Goal: Information Seeking & Learning: Check status

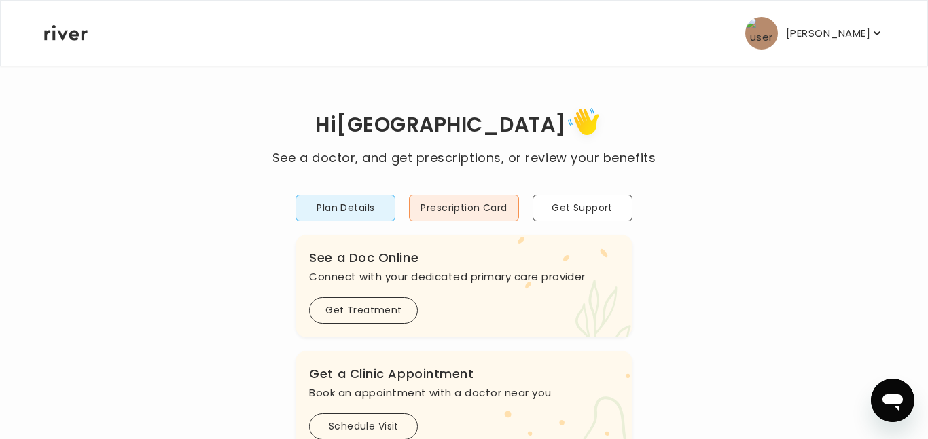
click at [875, 38] on icon "button" at bounding box center [877, 33] width 14 height 14
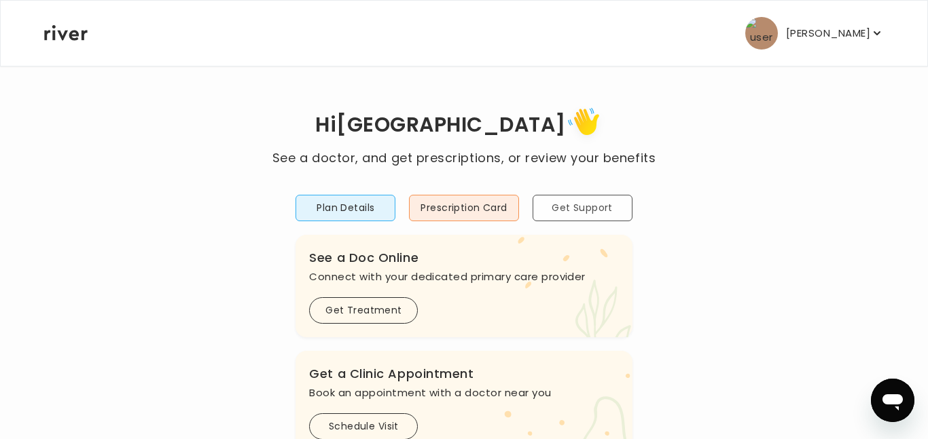
click at [598, 215] on button "Get Support" at bounding box center [582, 208] width 100 height 26
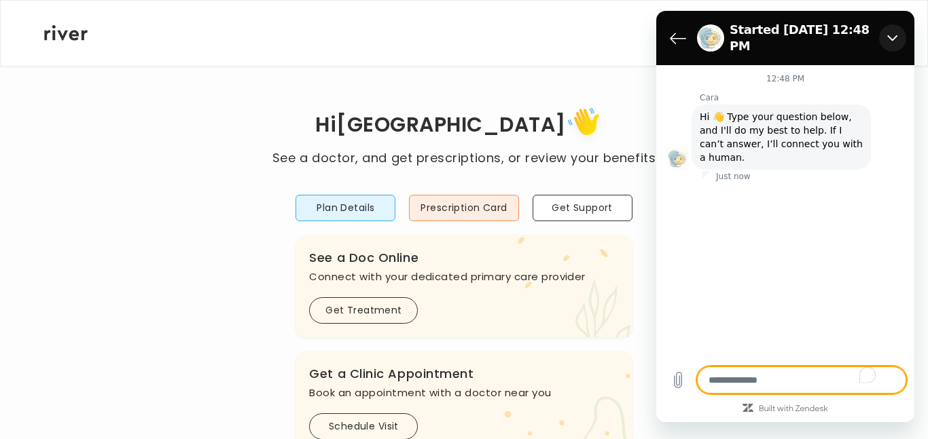
click at [892, 33] on icon "Close" at bounding box center [892, 38] width 11 height 11
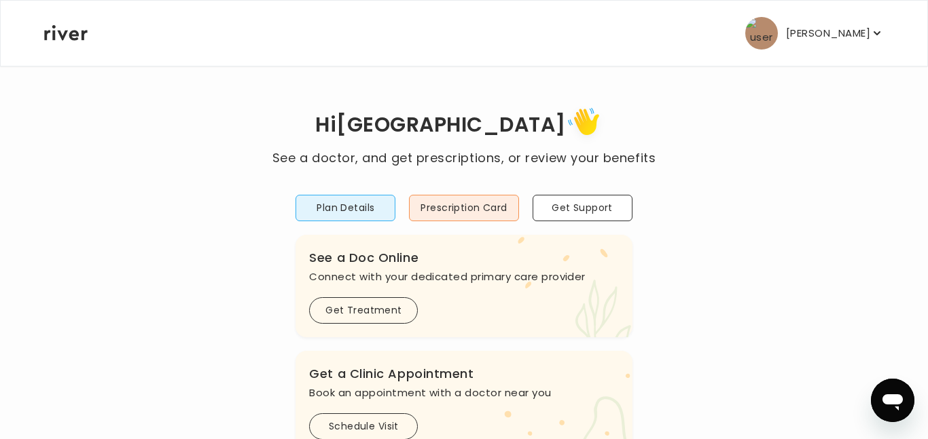
click at [827, 37] on p "[PERSON_NAME]" at bounding box center [828, 33] width 84 height 19
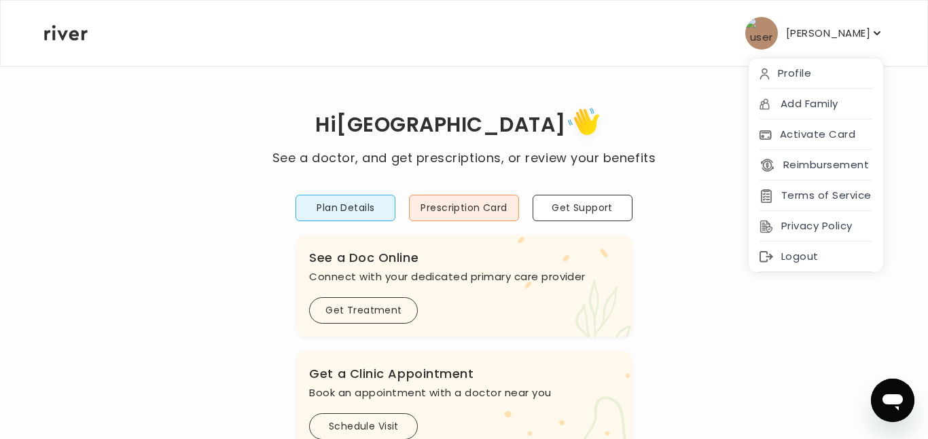
click at [606, 128] on h1 "Hi Valencia" at bounding box center [463, 126] width 383 height 46
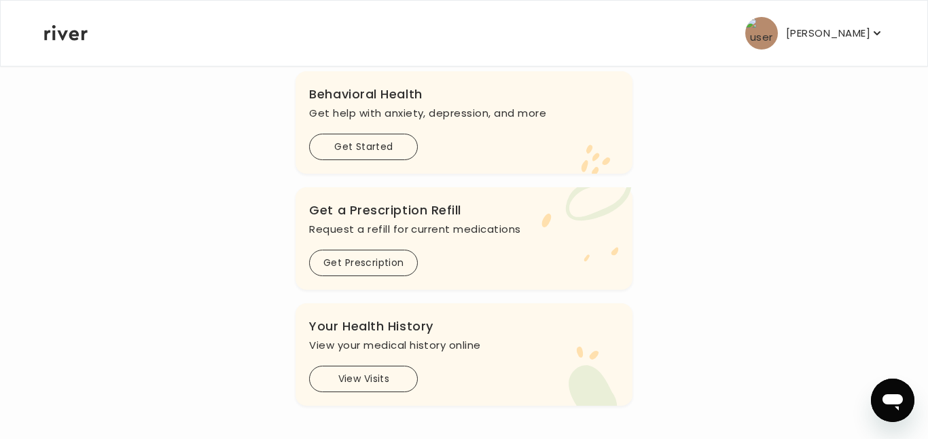
scroll to position [401, 0]
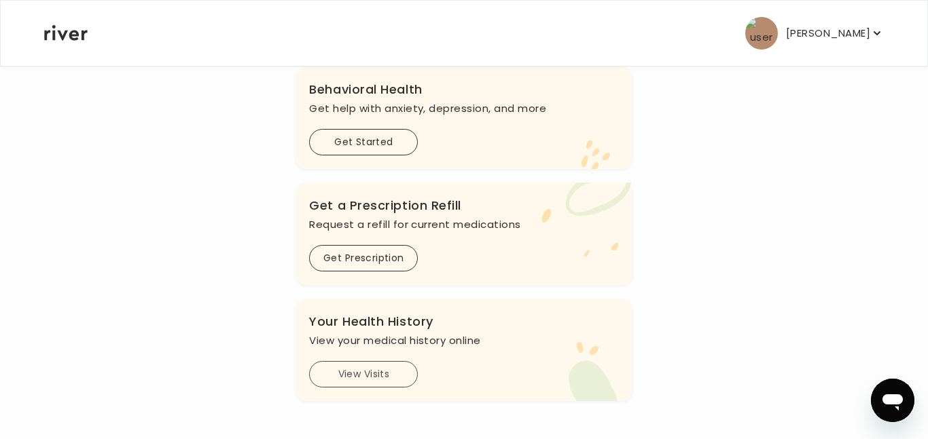
click at [390, 378] on button "View Visits" at bounding box center [363, 374] width 109 height 26
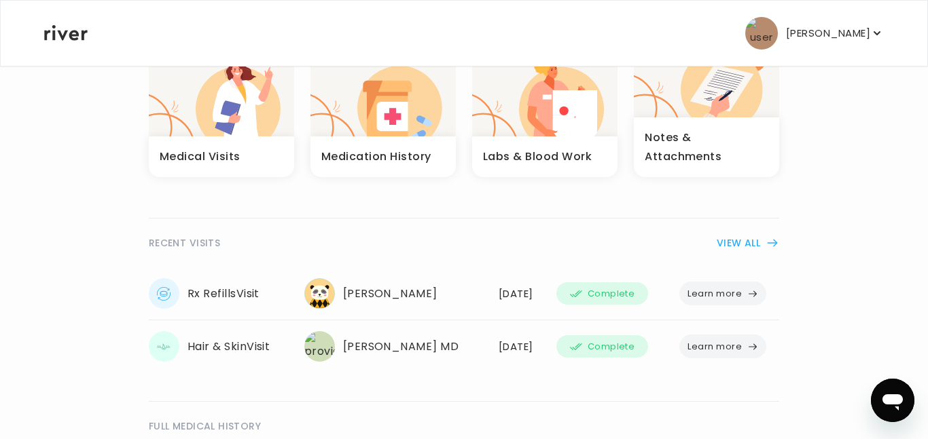
scroll to position [156, 0]
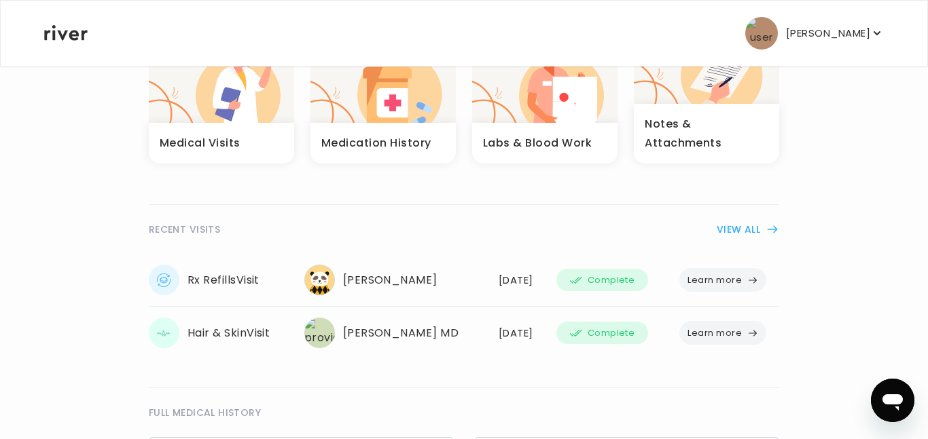
click at [750, 275] on icon "button" at bounding box center [752, 280] width 11 height 11
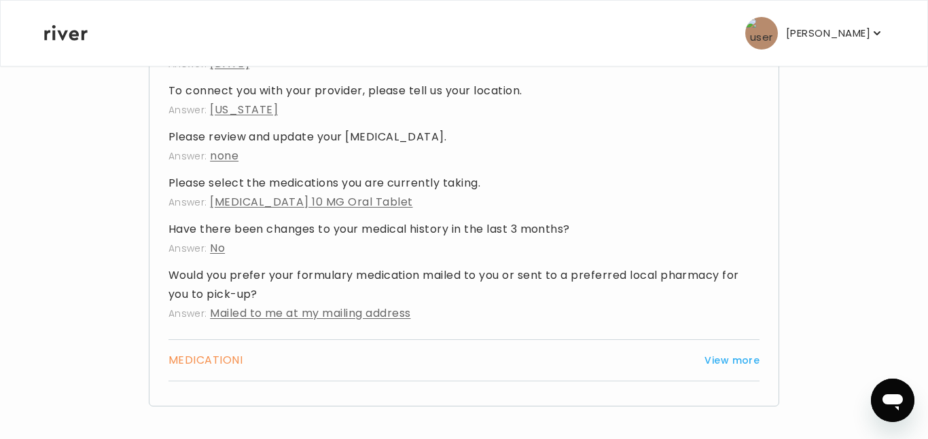
scroll to position [551, 0]
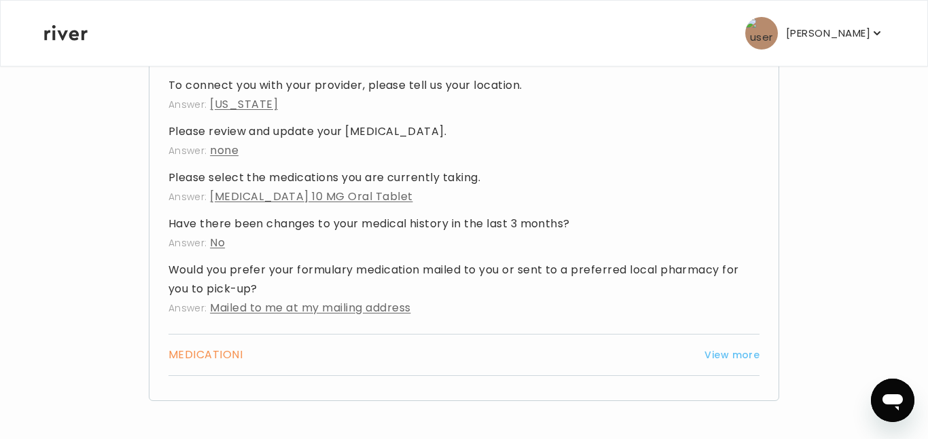
click at [747, 354] on button "View more" at bounding box center [731, 355] width 55 height 16
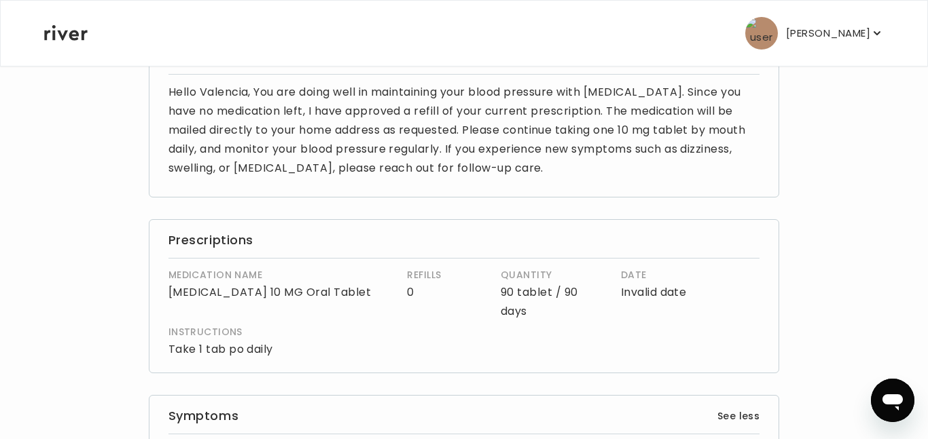
scroll to position [0, 0]
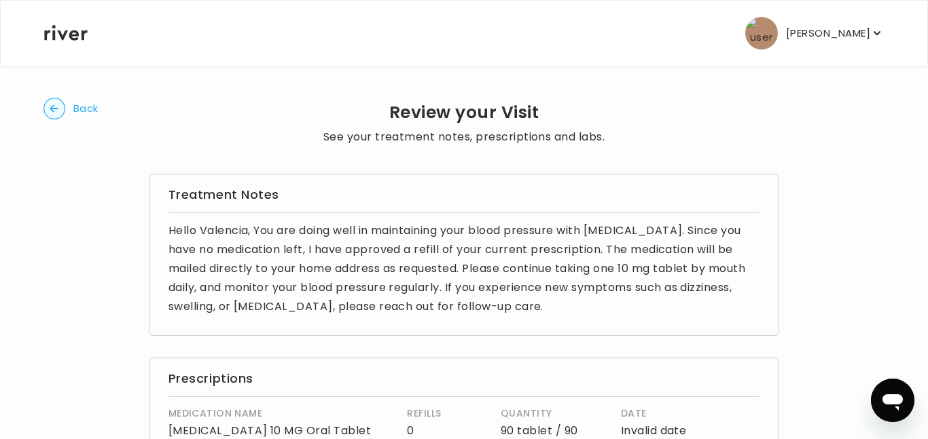
click at [68, 111] on button "Back" at bounding box center [70, 109] width 55 height 22
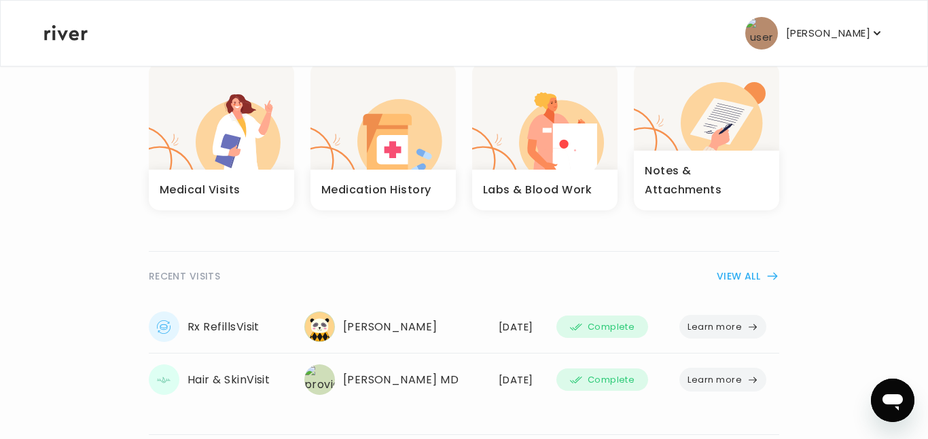
scroll to position [114, 0]
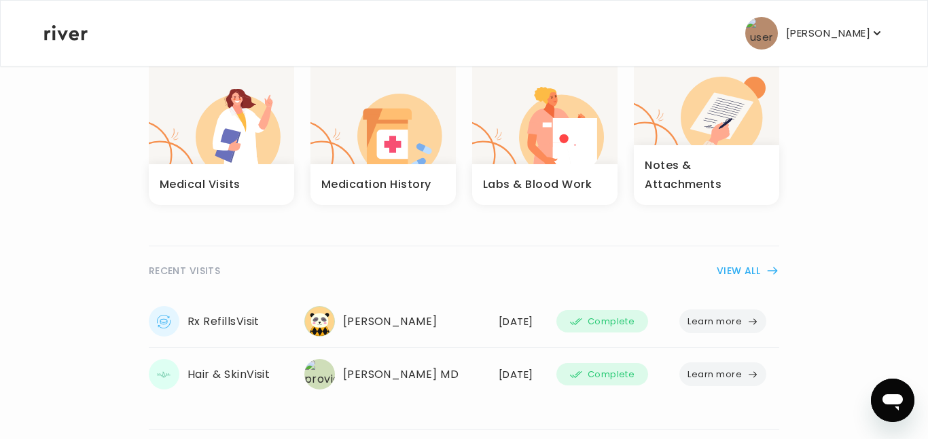
click at [618, 314] on span "Complete" at bounding box center [610, 322] width 47 height 16
click at [768, 268] on icon "button" at bounding box center [771, 271] width 9 height 7
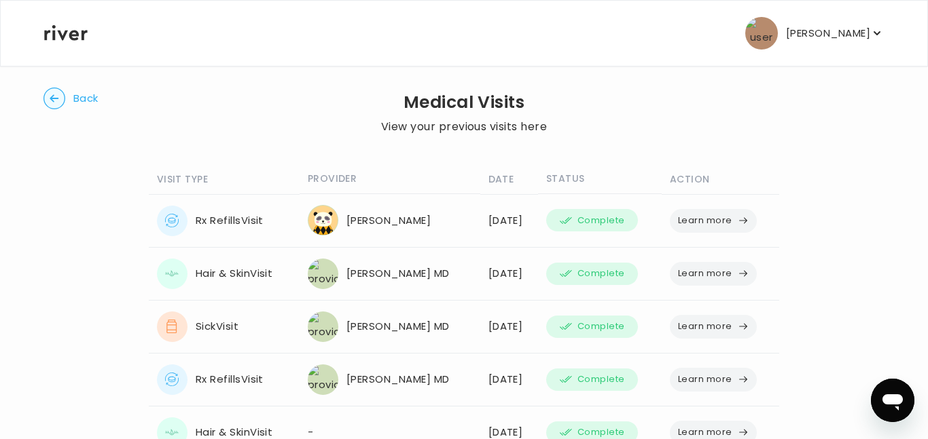
click at [65, 103] on icon "button" at bounding box center [54, 99] width 22 height 22
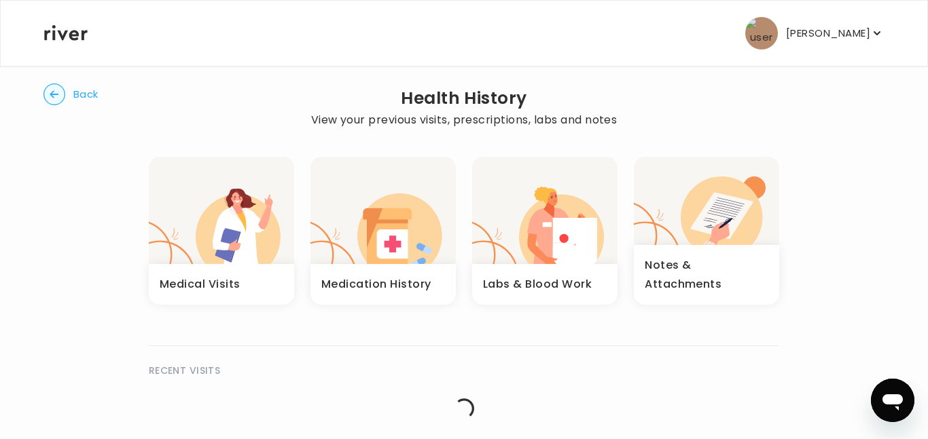
scroll to position [24, 0]
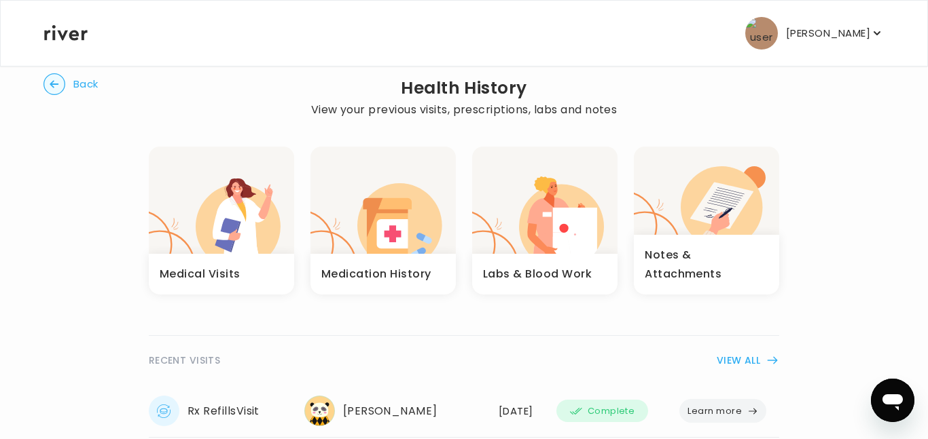
click at [203, 225] on icon "button" at bounding box center [176, 229] width 54 height 50
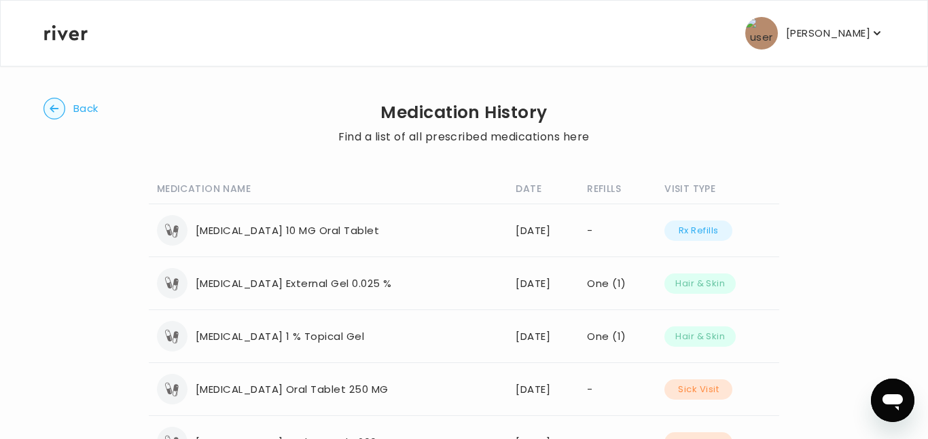
click at [708, 234] on button "Rx Refills" at bounding box center [698, 231] width 68 height 20
click at [93, 117] on span "Back" at bounding box center [85, 108] width 25 height 19
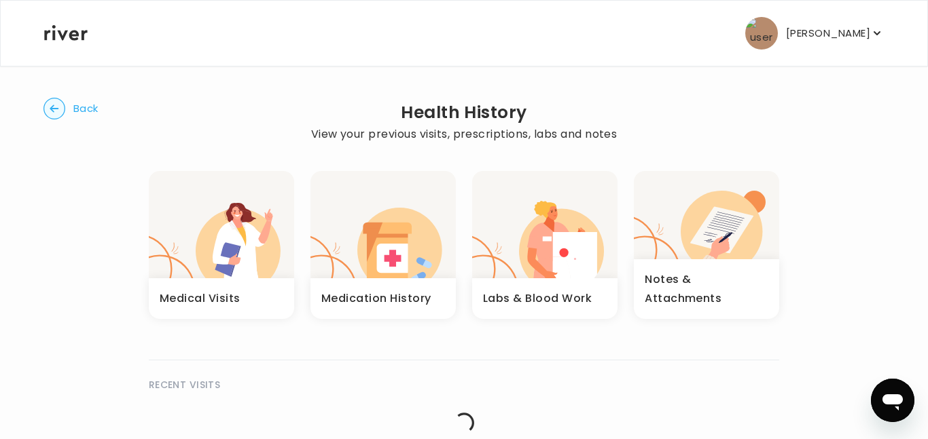
scroll to position [24, 0]
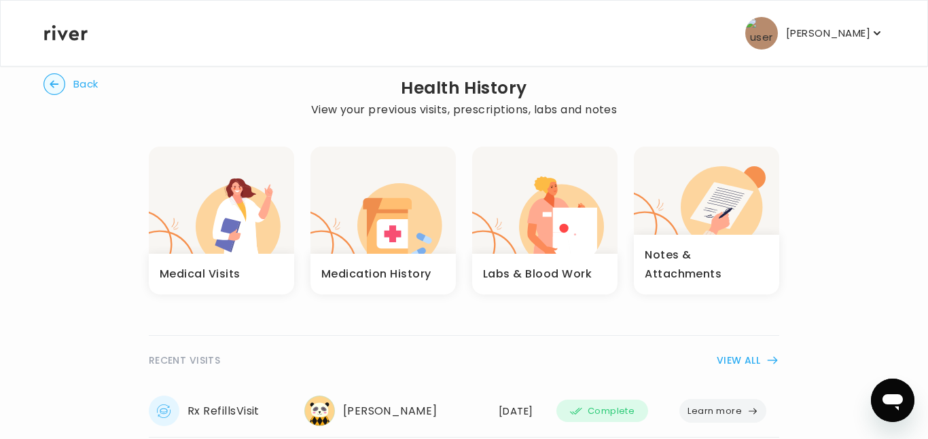
click at [86, 84] on span "Back" at bounding box center [85, 84] width 25 height 19
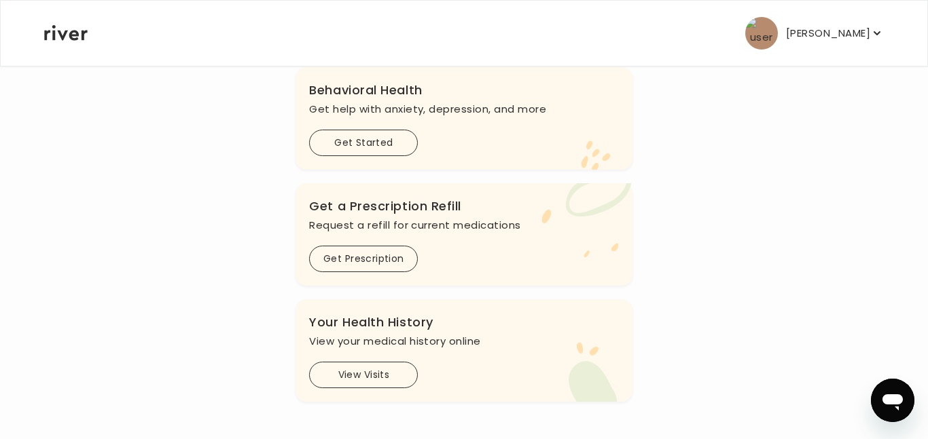
scroll to position [401, 0]
click at [116, 129] on div "Hi Valencia See a doctor, and get prescriptions, or review your benefits Plan D…" at bounding box center [463, 52] width 841 height 699
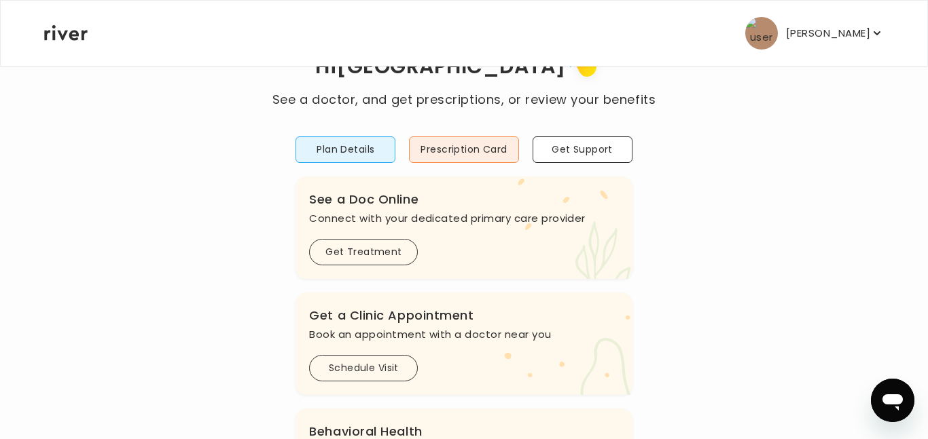
scroll to position [0, 0]
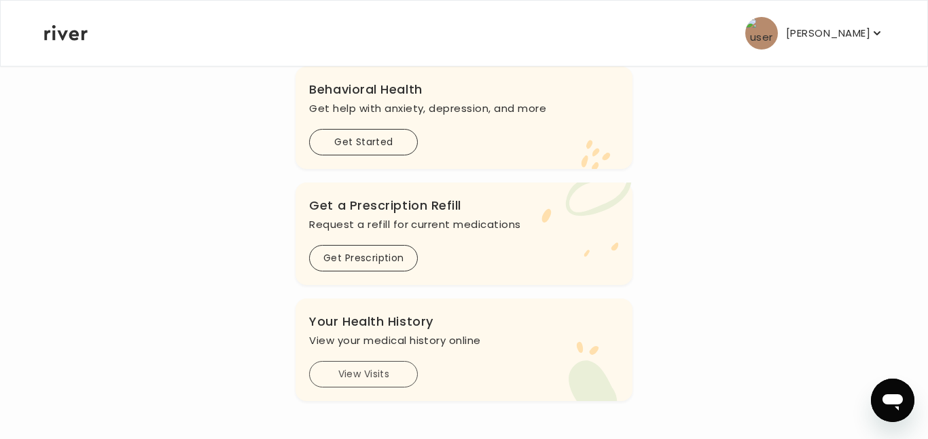
click at [396, 367] on button "View Visits" at bounding box center [363, 374] width 109 height 26
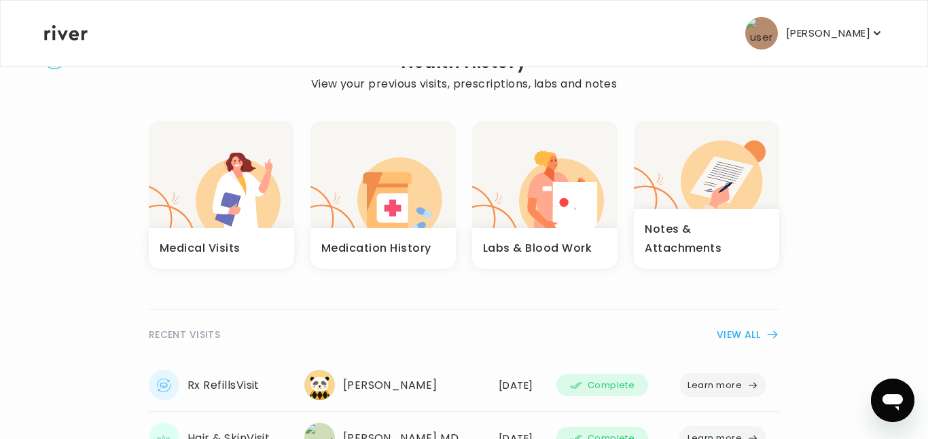
scroll to position [52, 0]
click at [740, 372] on button "Learn more" at bounding box center [722, 384] width 87 height 24
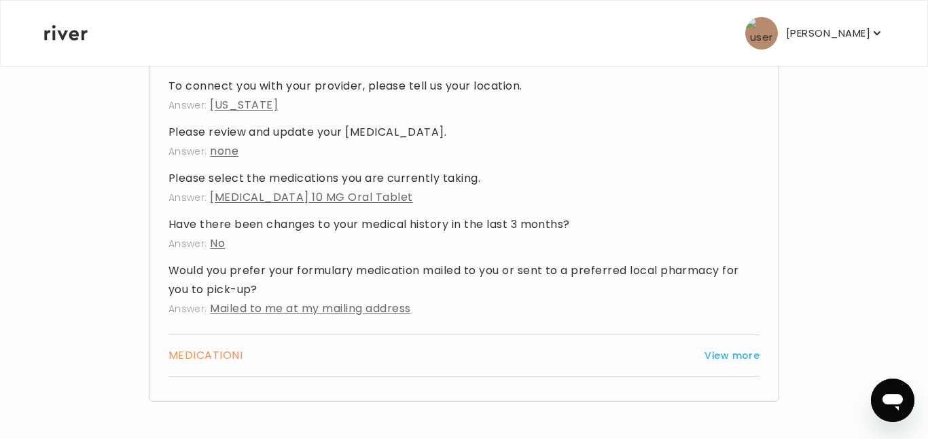
scroll to position [551, 0]
click at [721, 357] on button "View more" at bounding box center [731, 355] width 55 height 16
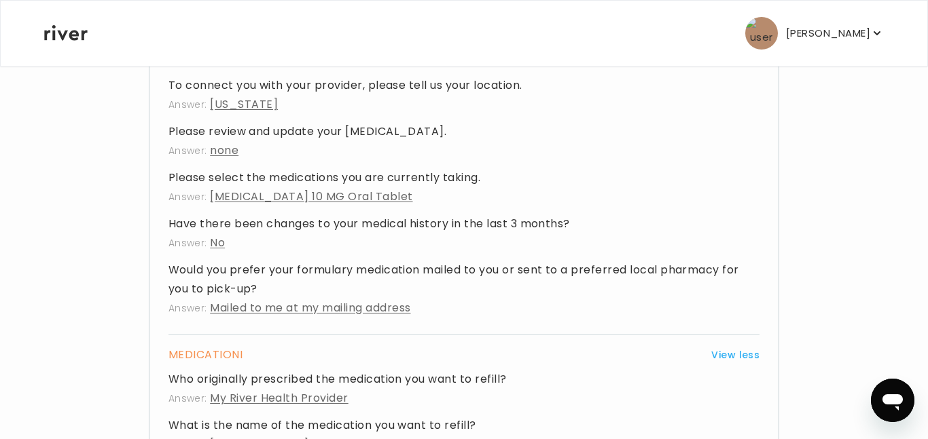
click at [75, 307] on div "Back Review your Visit See your treatment notes, prescriptions and labs. Treatm…" at bounding box center [463, 140] width 841 height 1253
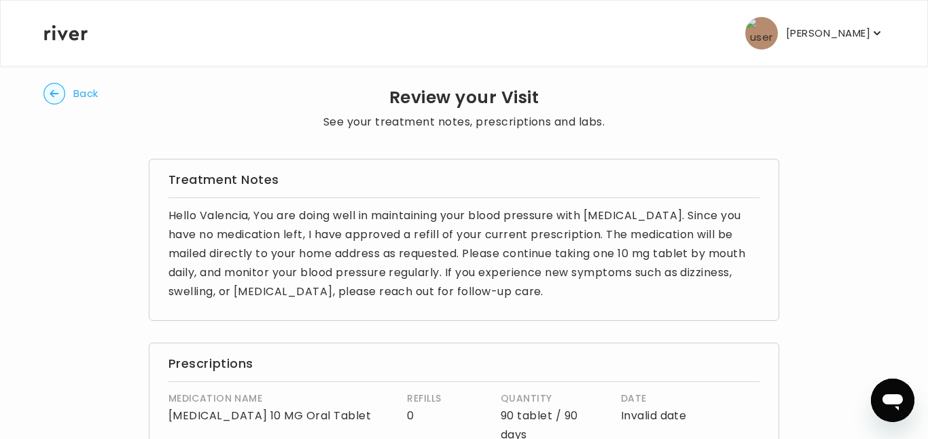
scroll to position [0, 0]
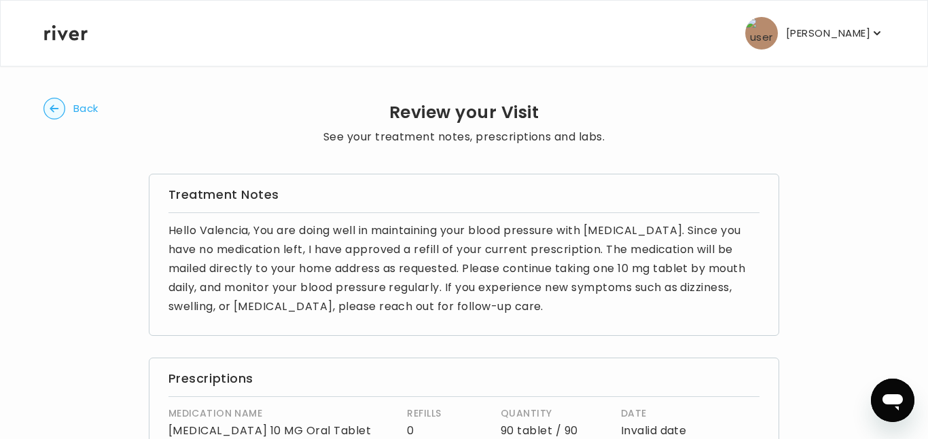
click at [89, 108] on span "Back" at bounding box center [85, 108] width 25 height 19
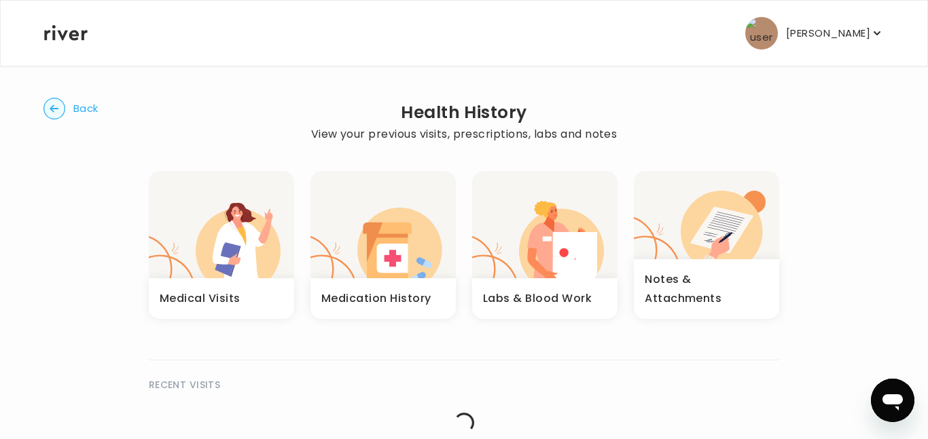
scroll to position [16, 0]
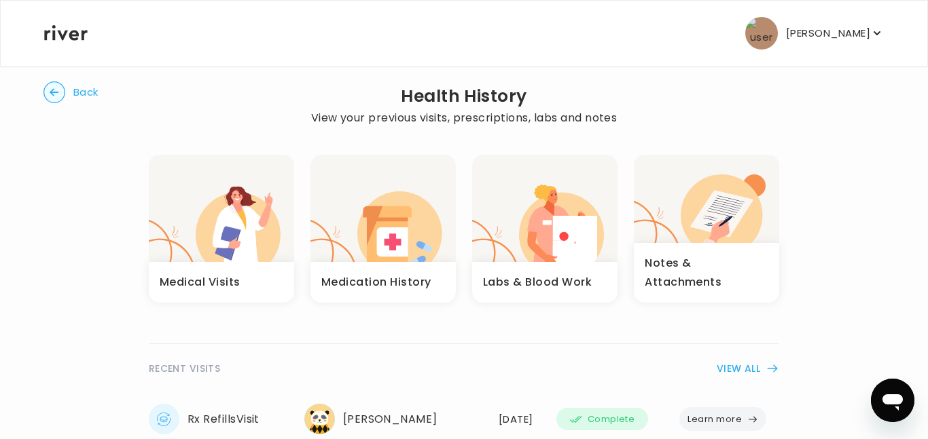
click at [694, 240] on icon "button" at bounding box center [720, 215] width 81 height 81
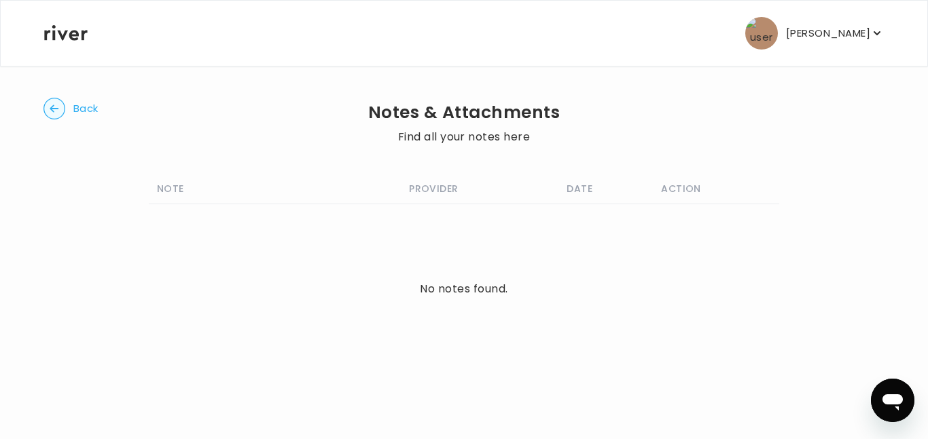
click at [81, 113] on span "Back" at bounding box center [85, 108] width 25 height 19
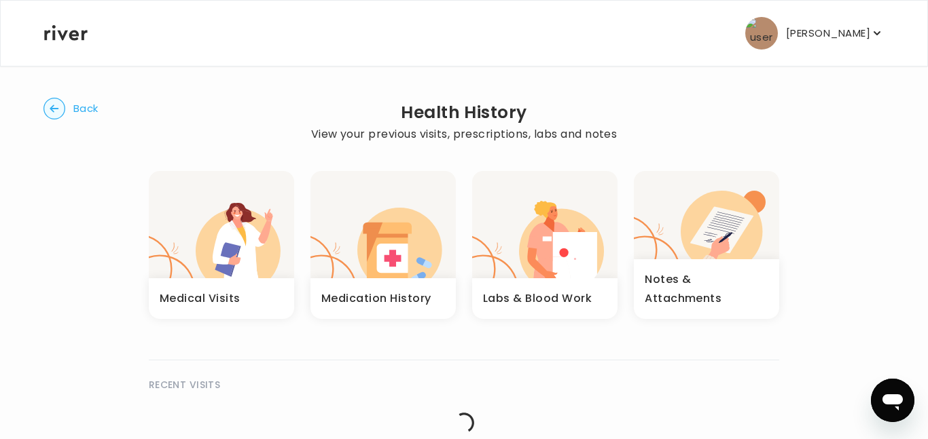
scroll to position [16, 0]
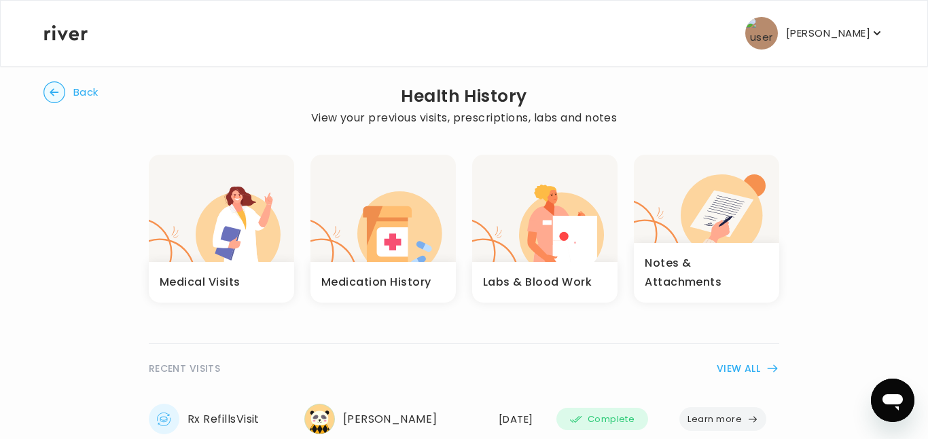
type textarea "*"
